Goal: Task Accomplishment & Management: Use online tool/utility

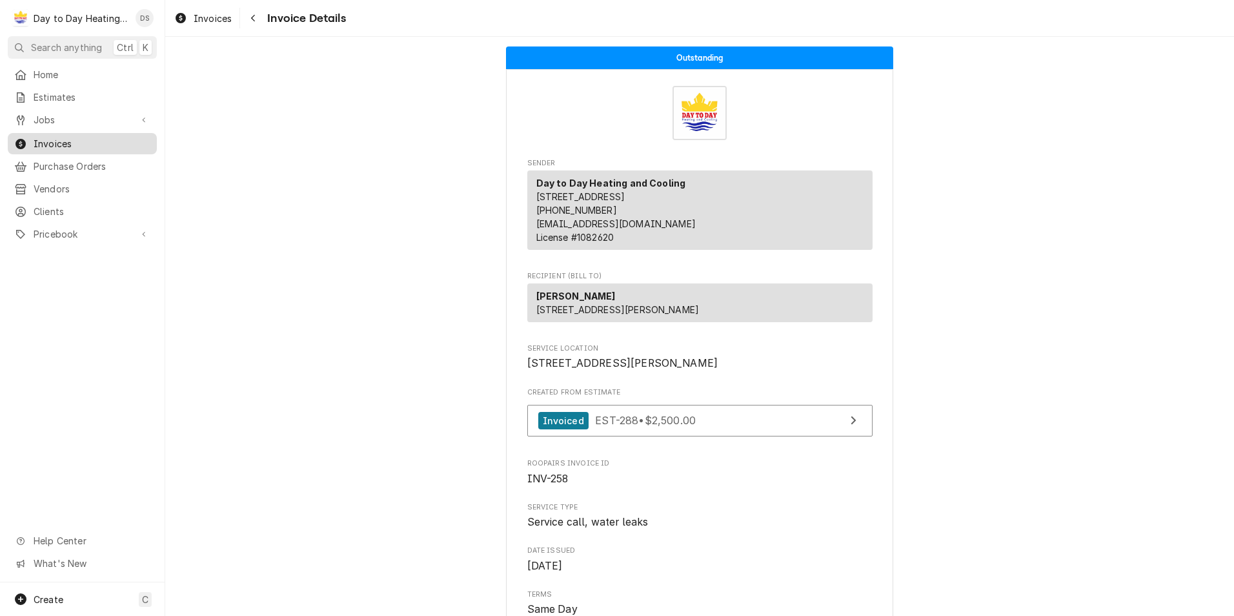
click at [67, 142] on span "Invoices" at bounding box center [92, 144] width 117 height 14
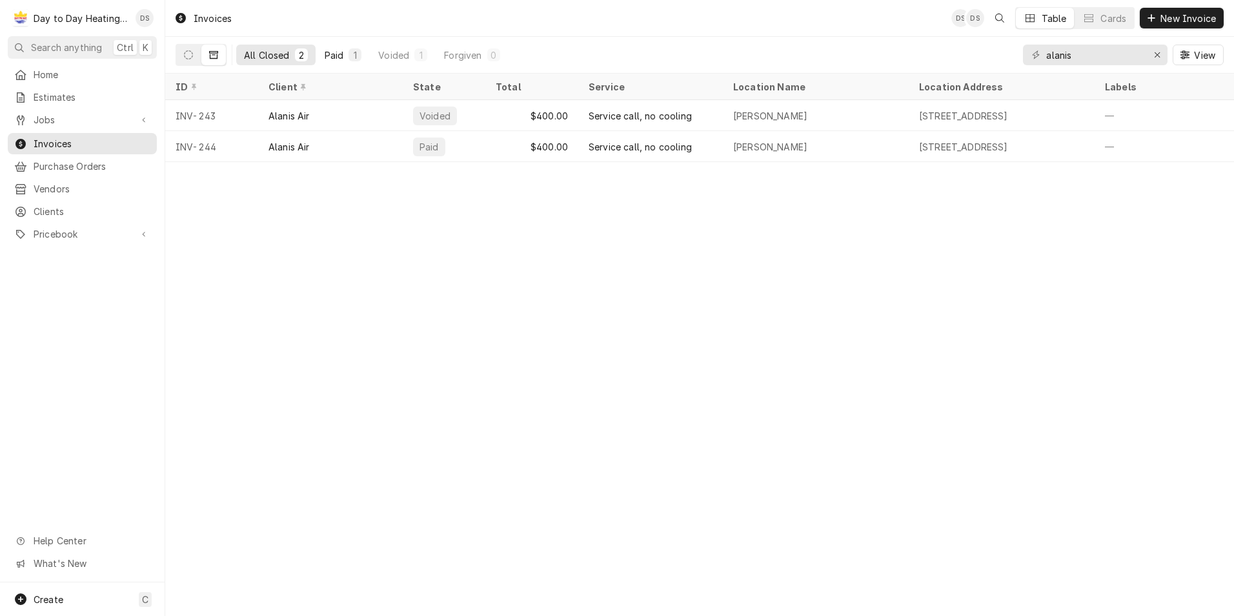
click at [336, 54] on div "Paid" at bounding box center [334, 55] width 19 height 14
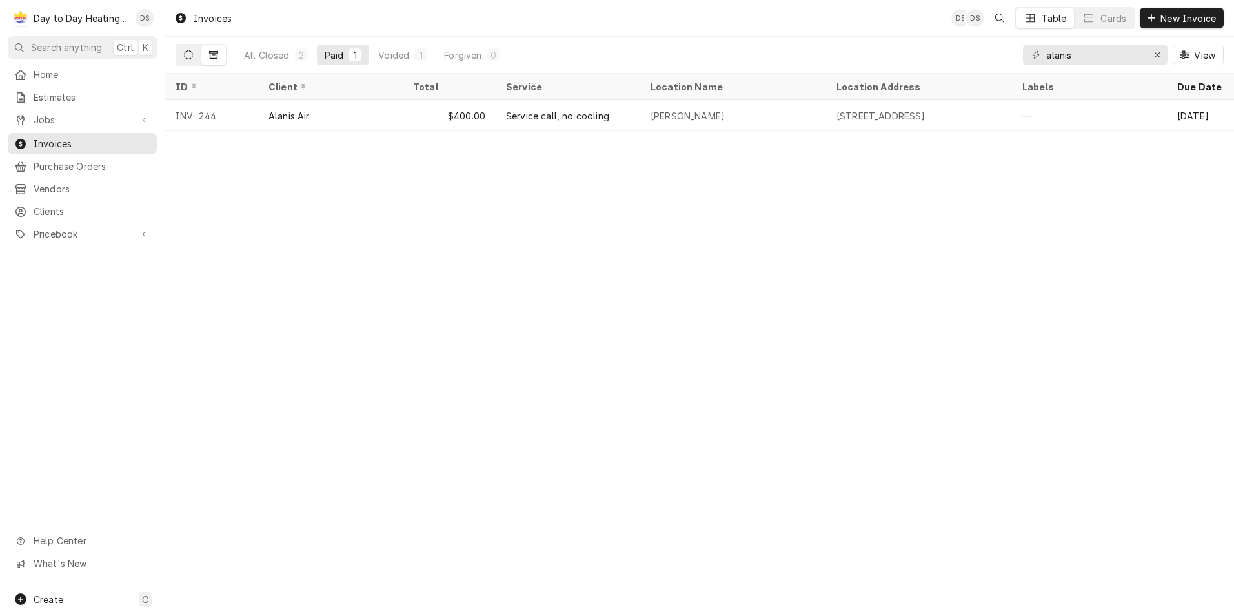
click at [190, 48] on button "Dynamic Content Wrapper" at bounding box center [188, 55] width 25 height 21
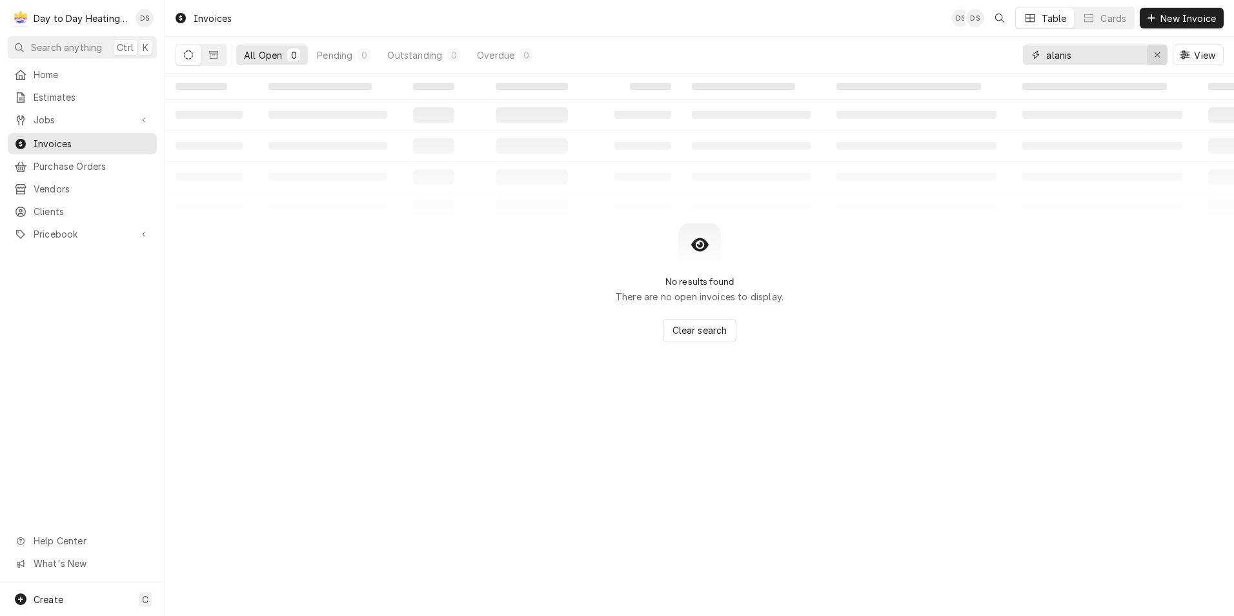
click at [1156, 50] on icon "Erase input" at bounding box center [1157, 54] width 7 height 9
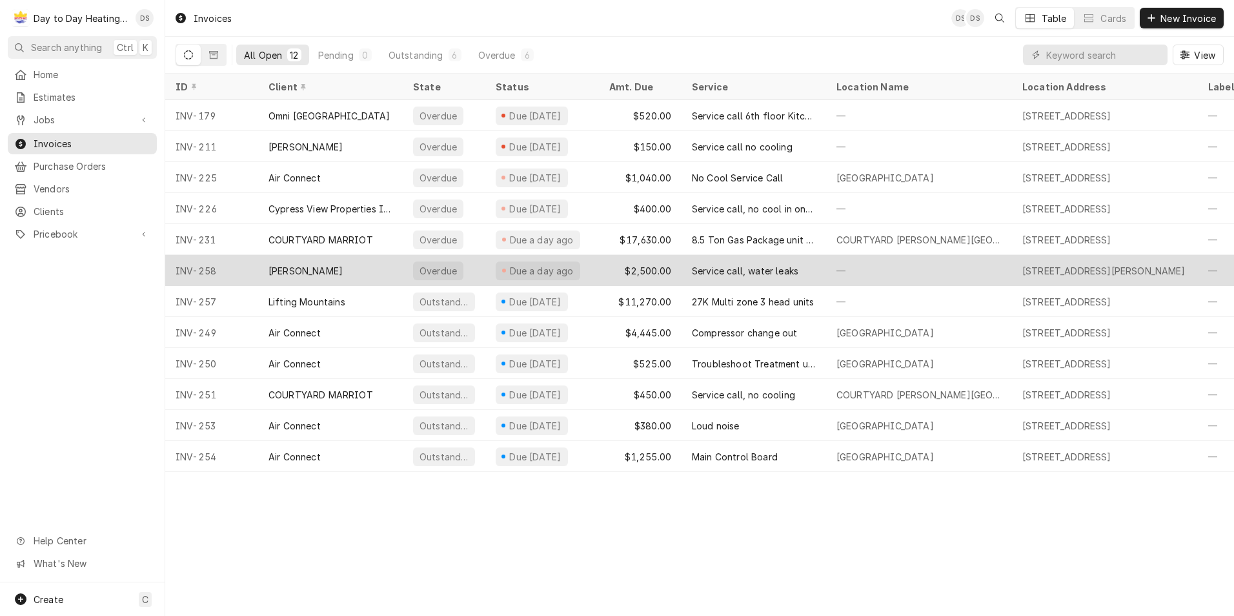
click at [335, 257] on div "Dan Carnick" at bounding box center [330, 270] width 145 height 31
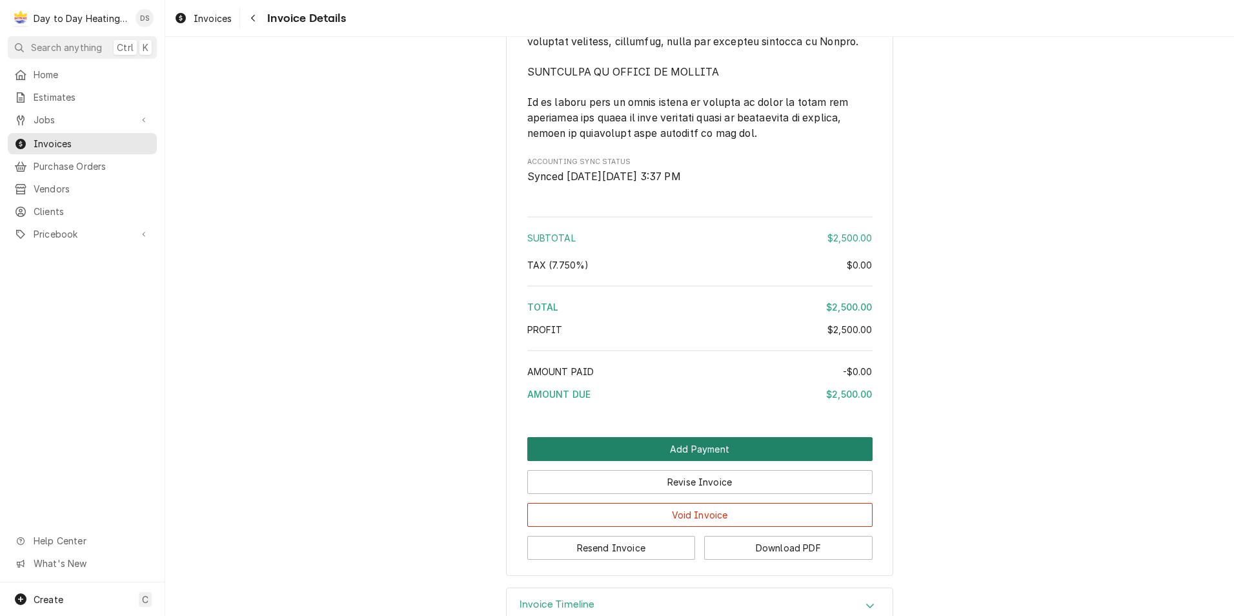
scroll to position [3197, 0]
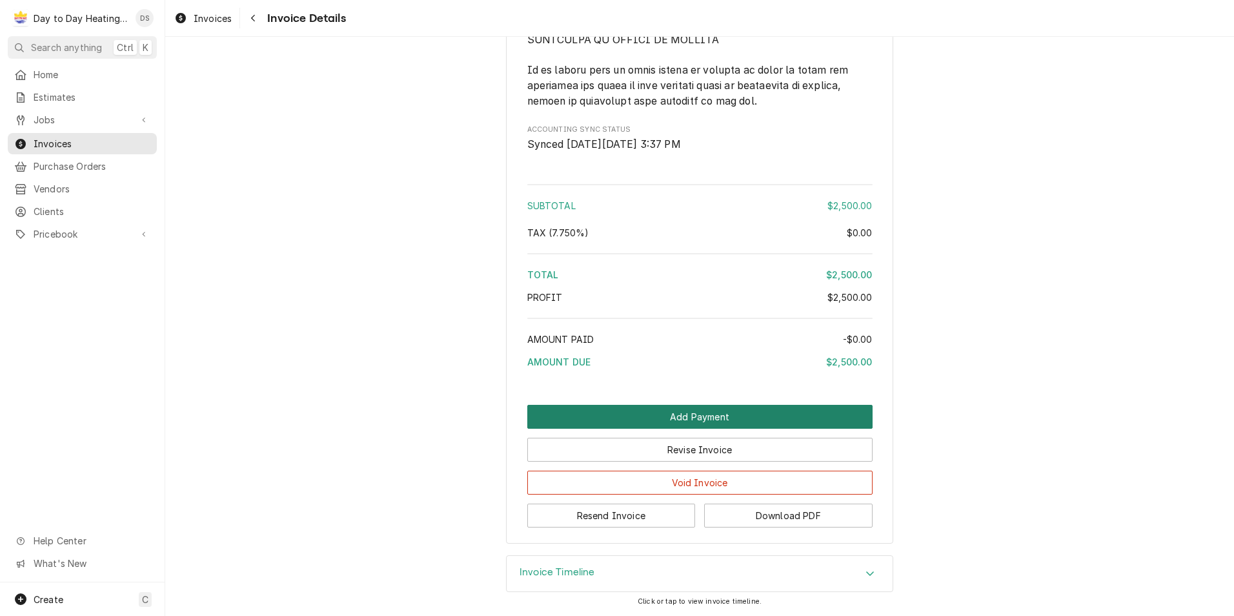
click at [714, 408] on button "Add Payment" at bounding box center [699, 417] width 345 height 24
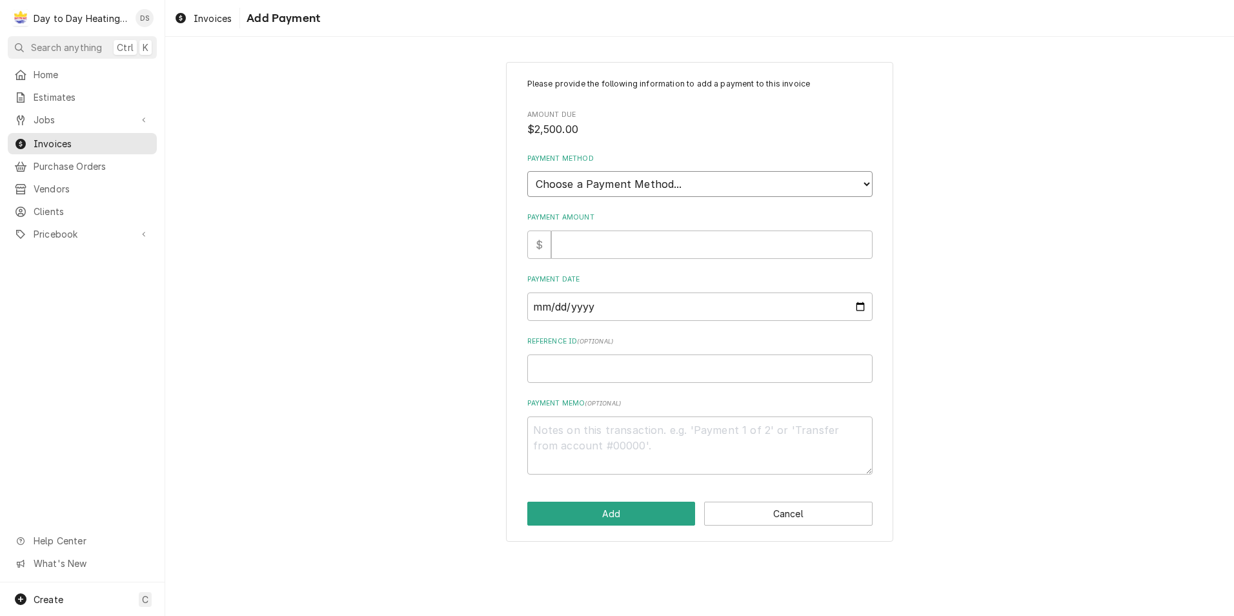
click at [620, 190] on select "Choose a Payment Method... Cash Check Credit/Debit Card ACH/eCheck Other" at bounding box center [699, 184] width 345 height 26
select select "4"
click at [527, 171] on select "Choose a Payment Method... Cash Check Credit/Debit Card ACH/eCheck Other" at bounding box center [699, 184] width 345 height 26
click at [596, 248] on input "Payment Amount" at bounding box center [711, 244] width 321 height 28
type textarea "x"
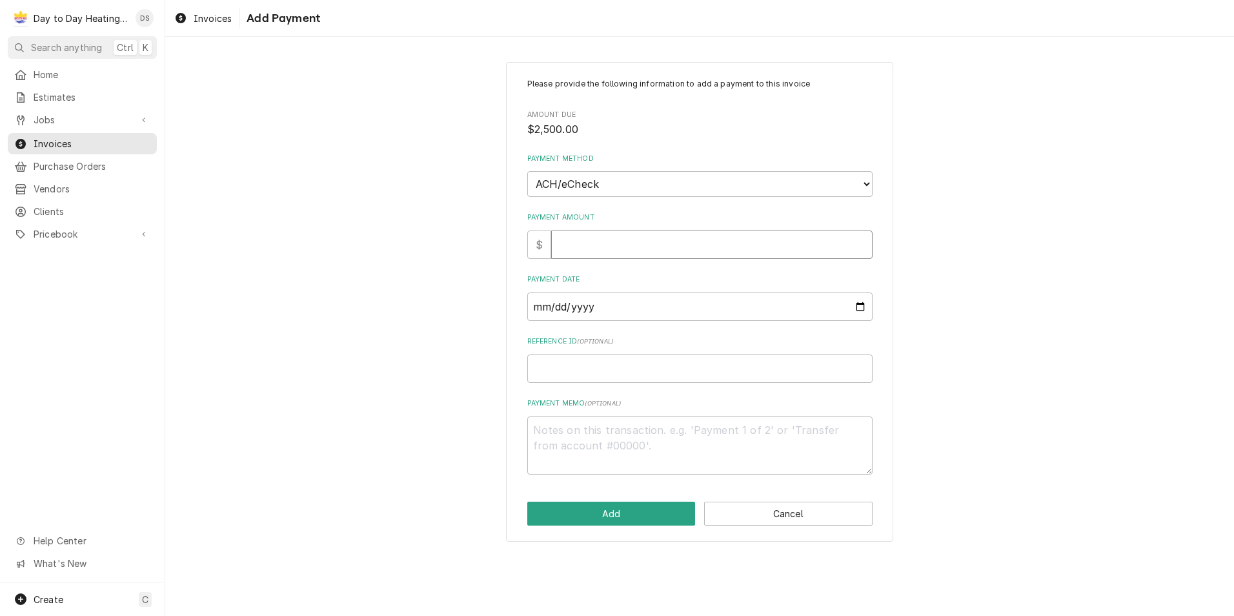
type input "2"
type textarea "x"
type input "25"
type textarea "x"
type input "250"
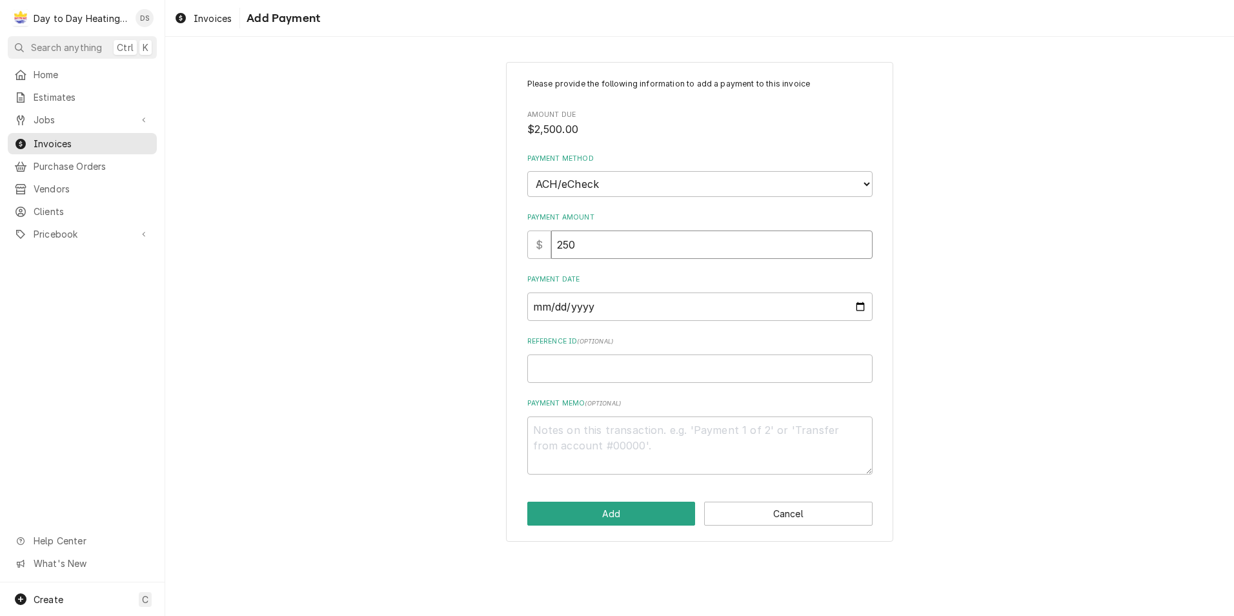
type textarea "x"
type input "2500"
click at [859, 306] on input "Payment Date" at bounding box center [699, 306] width 345 height 28
type textarea "x"
type input "2025-10-10"
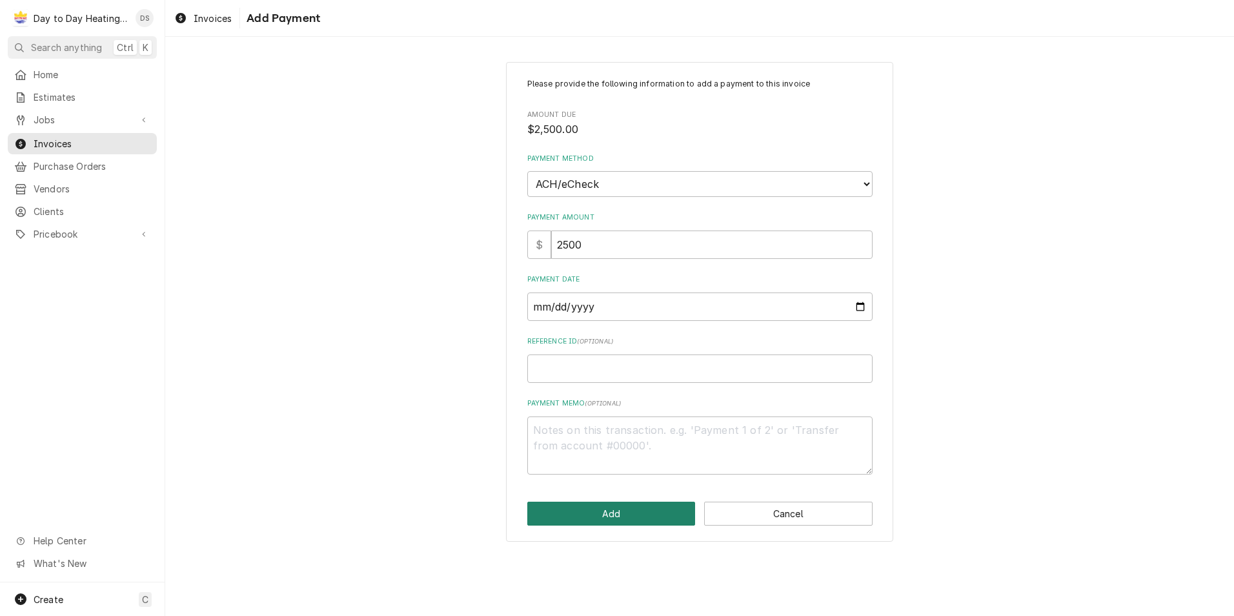
click at [620, 516] on button "Add" at bounding box center [611, 513] width 168 height 24
type textarea "x"
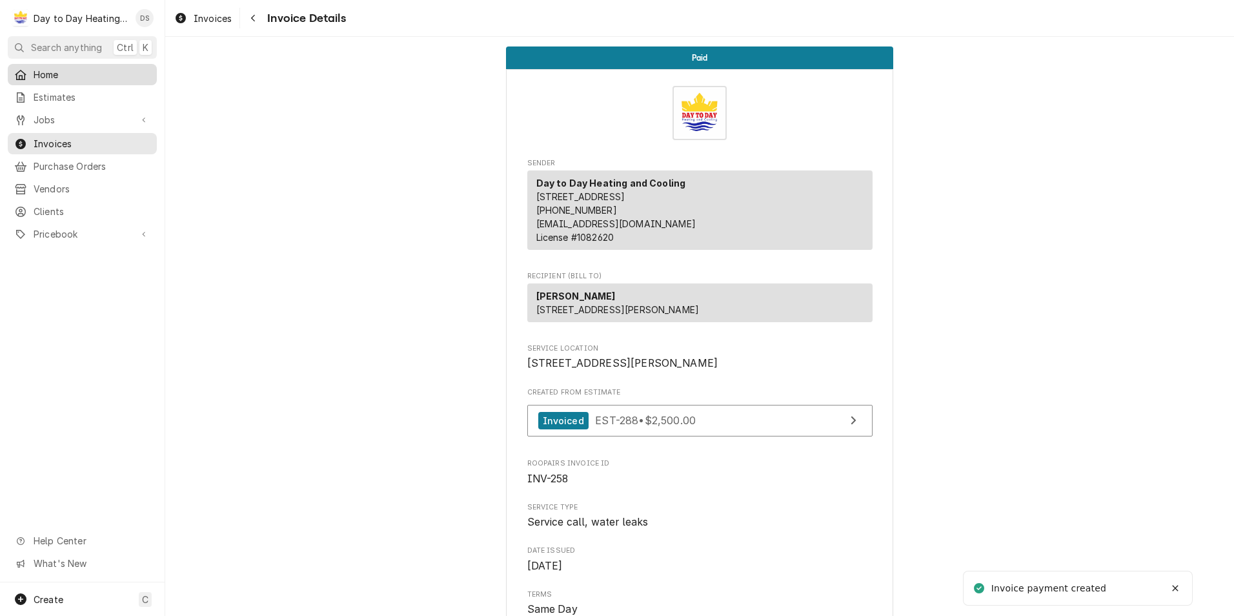
click at [51, 68] on span "Home" at bounding box center [92, 75] width 117 height 14
